Goal: Ask a question: Seek information or help from site administrators or community

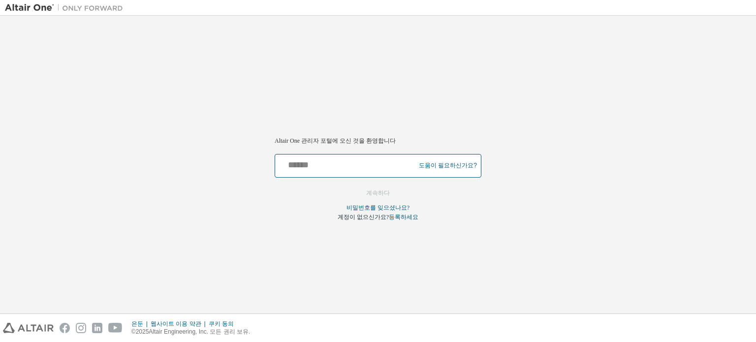
click at [349, 165] on input "text" at bounding box center [346, 164] width 135 height 14
type input "**********"
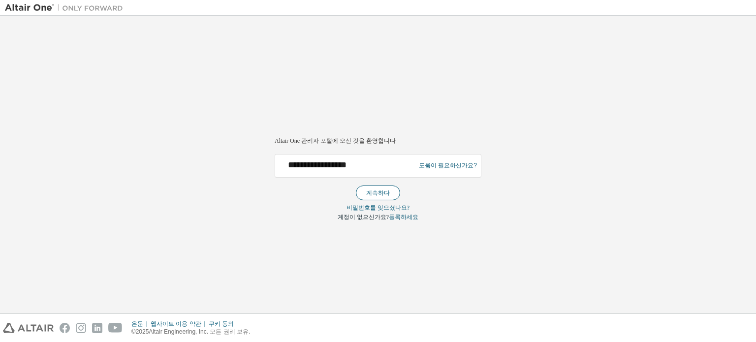
click at [370, 191] on font "계속하다" at bounding box center [378, 192] width 24 height 7
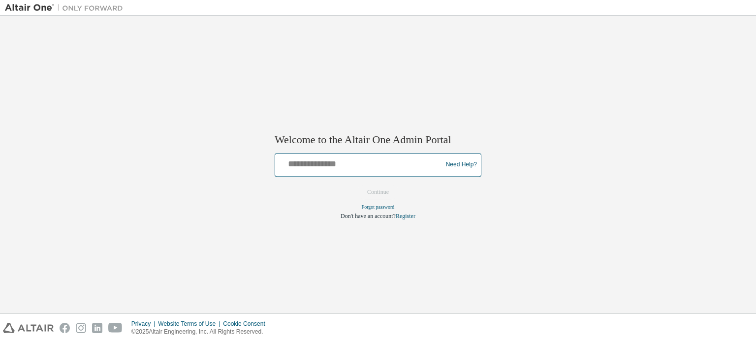
click at [316, 169] on input "text" at bounding box center [360, 163] width 162 height 14
type input "**********"
click at [372, 196] on button "Continue" at bounding box center [378, 192] width 42 height 15
click at [388, 161] on input "text" at bounding box center [360, 163] width 162 height 14
type input "**********"
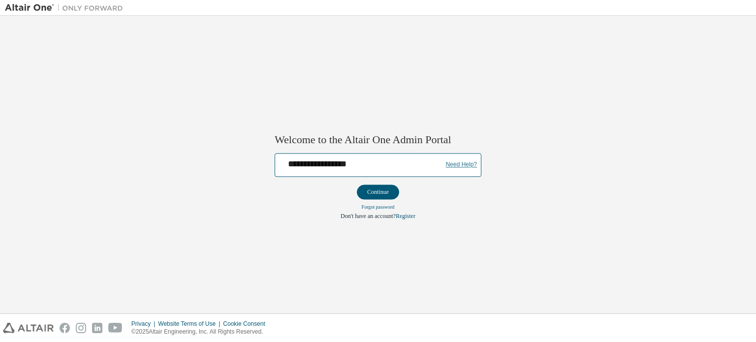
click at [463, 165] on link "Need Help?" at bounding box center [461, 165] width 31 height 0
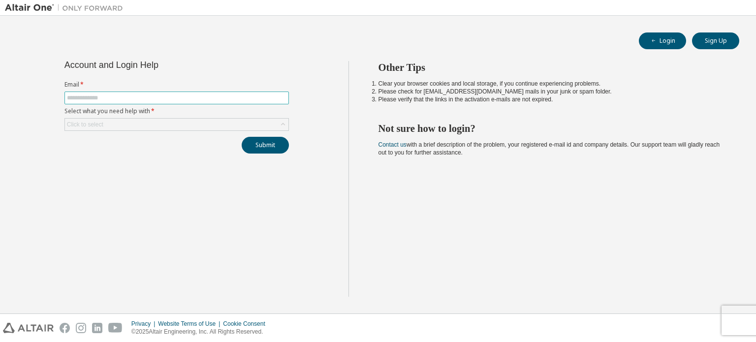
click at [221, 92] on span at bounding box center [176, 98] width 224 height 13
click at [221, 94] on input "text" at bounding box center [177, 98] width 220 height 8
type input "**********"
click at [174, 124] on div "Click to select" at bounding box center [176, 125] width 223 height 12
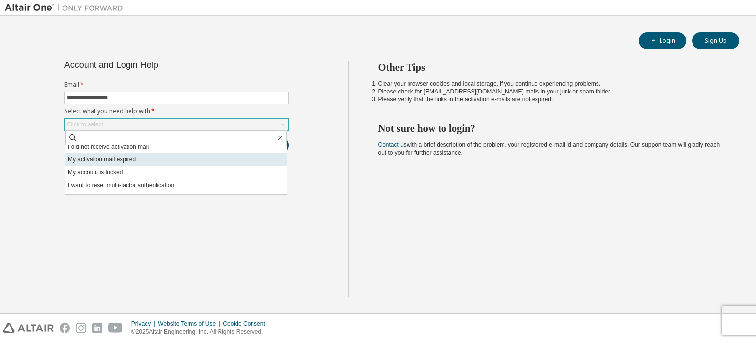
scroll to position [28, 0]
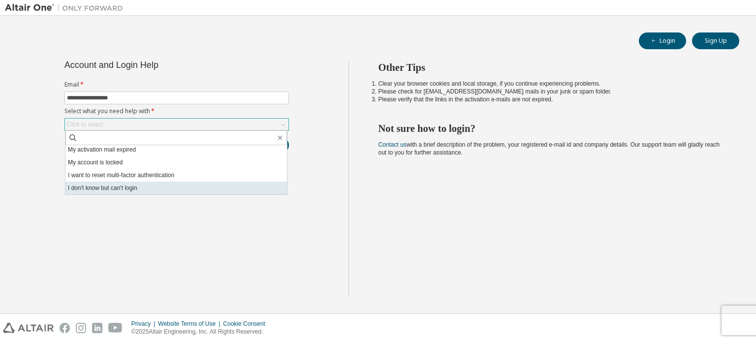
click at [150, 191] on li "I don't know but can't login" at bounding box center [175, 188] width 221 height 13
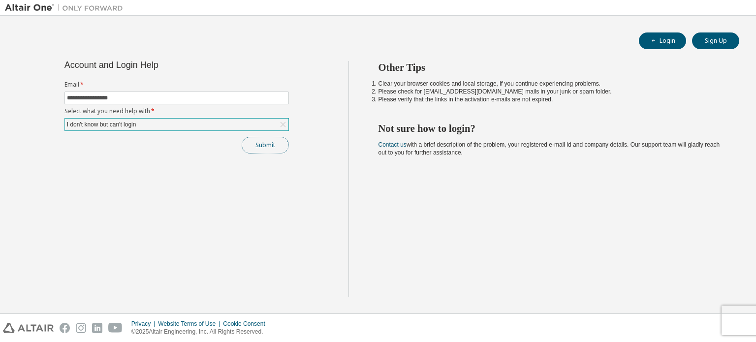
click at [252, 147] on button "Submit" at bounding box center [265, 145] width 47 height 17
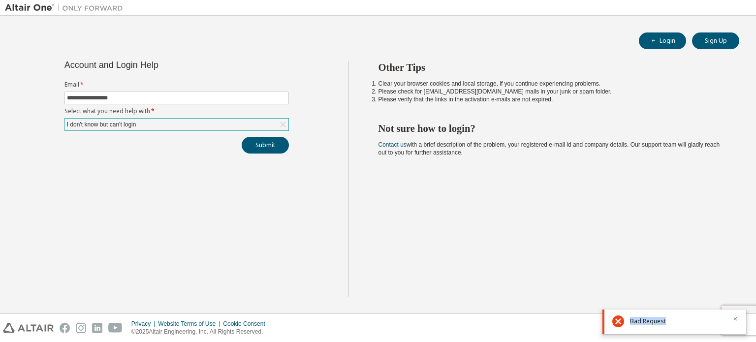
drag, startPoint x: 664, startPoint y: 322, endPoint x: 624, endPoint y: 324, distance: 40.4
click at [624, 324] on div "Bad Request" at bounding box center [674, 322] width 144 height 25
copy span "Bad Request"
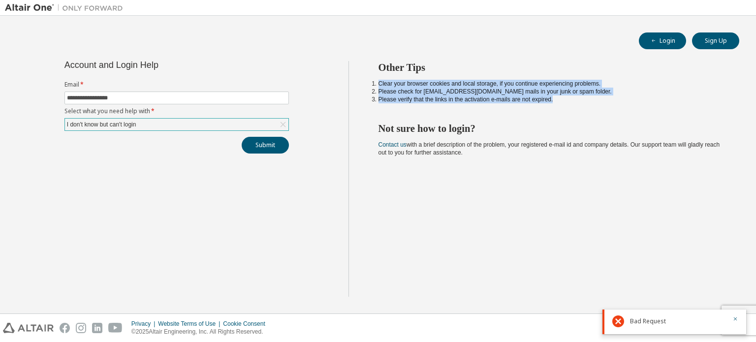
drag, startPoint x: 555, startPoint y: 103, endPoint x: 372, endPoint y: 80, distance: 184.5
click at [372, 80] on div "Other Tips Clear your browser cookies and local storage, if you continue experi…" at bounding box center [549, 179] width 403 height 236
copy ol "Clear your browser cookies and local storage, if you continue experiencing prob…"
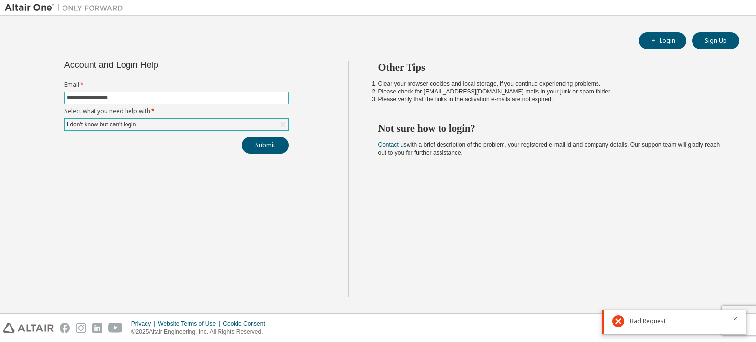
click at [231, 94] on input "**********" at bounding box center [177, 98] width 220 height 8
drag, startPoint x: 482, startPoint y: 157, endPoint x: 377, endPoint y: 145, distance: 106.4
click at [377, 145] on div "Other Tips Clear your browser cookies and local storage, if you continue experi…" at bounding box center [549, 179] width 403 height 236
copy span "Contact us with a brief description of the problem, your registered e-mail id a…"
click at [400, 143] on link "Contact us" at bounding box center [392, 144] width 28 height 7
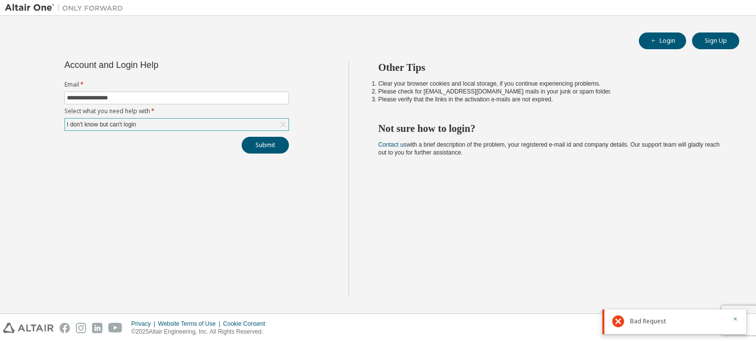
click at [398, 150] on span "Contact us with a brief description of the problem, your registered e-mail id a…" at bounding box center [549, 148] width 342 height 15
click at [398, 144] on link "Contact us" at bounding box center [392, 144] width 28 height 7
click at [402, 144] on link "Contact us" at bounding box center [392, 144] width 28 height 7
click at [400, 143] on link "Contact us" at bounding box center [392, 144] width 28 height 7
click at [396, 145] on link "Contact us" at bounding box center [392, 144] width 28 height 7
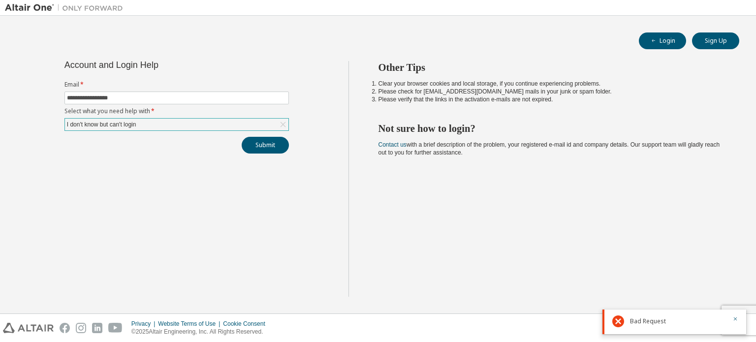
click at [688, 191] on div "Other Tips Clear your browser cookies and local storage, if you continue experi…" at bounding box center [549, 179] width 403 height 236
click at [260, 146] on button "Submit" at bounding box center [265, 145] width 47 height 17
